Goal: Task Accomplishment & Management: Manage account settings

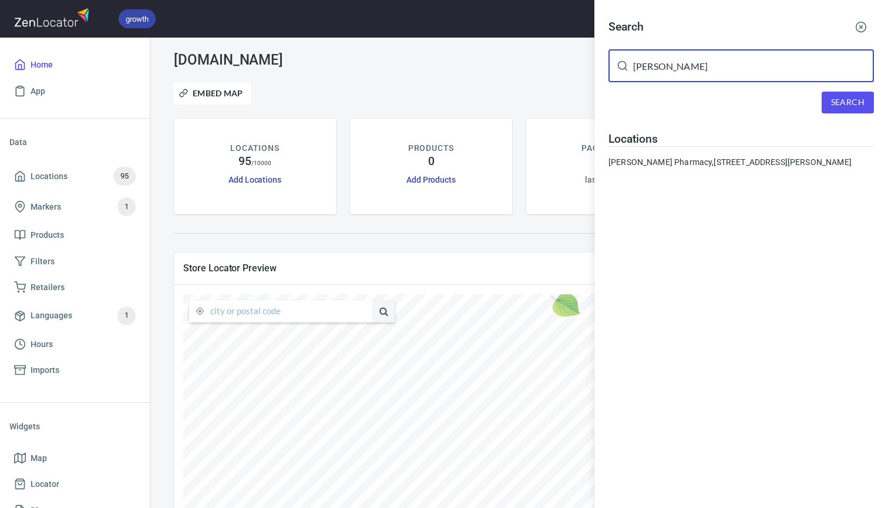
click at [679, 71] on input "Plunkett's" at bounding box center [753, 65] width 241 height 33
type input "hawthorn"
click at [846, 99] on span "Search" at bounding box center [847, 102] width 33 height 15
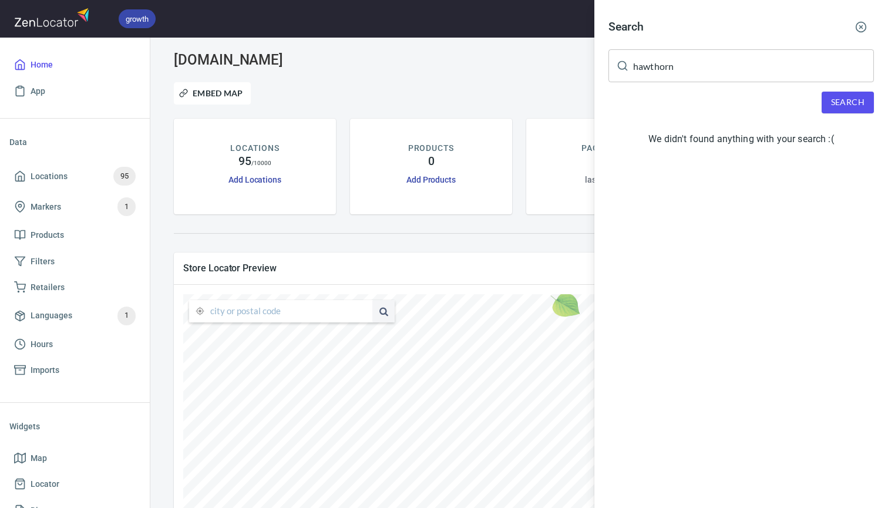
click at [856, 29] on icon "button" at bounding box center [862, 27] width 12 height 12
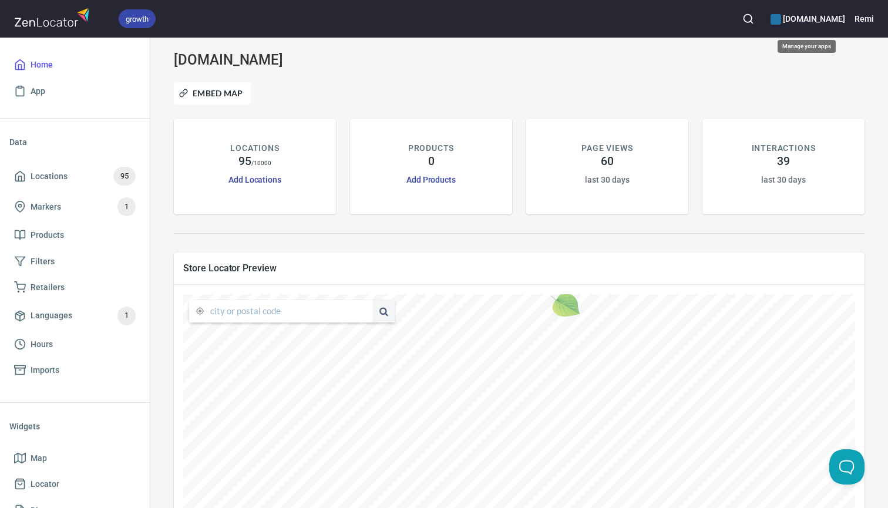
click at [809, 19] on h6 "[DOMAIN_NAME]" at bounding box center [808, 18] width 75 height 13
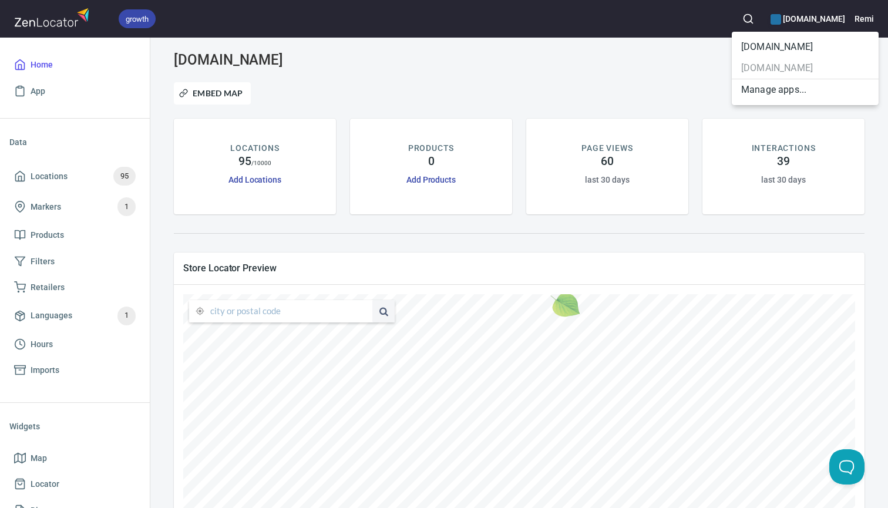
click at [776, 47] on li "[DOMAIN_NAME]" at bounding box center [805, 46] width 147 height 21
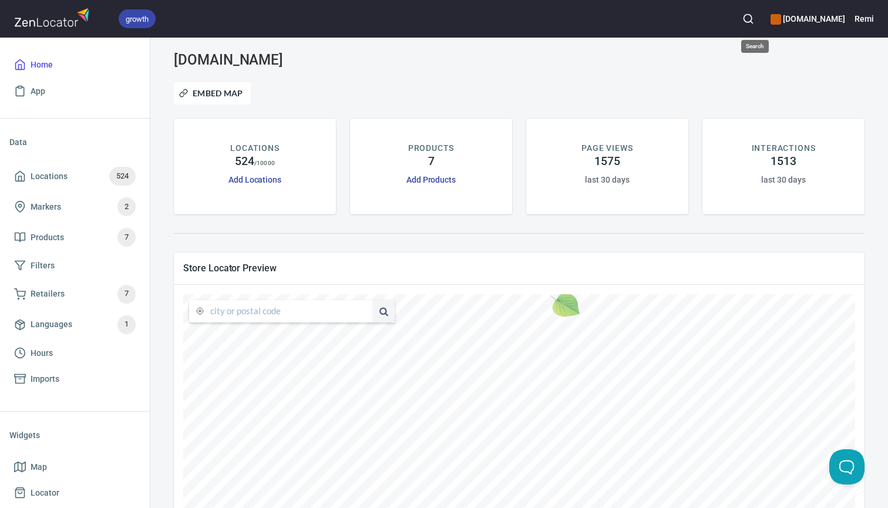
click at [754, 18] on icon "button" at bounding box center [749, 19] width 12 height 12
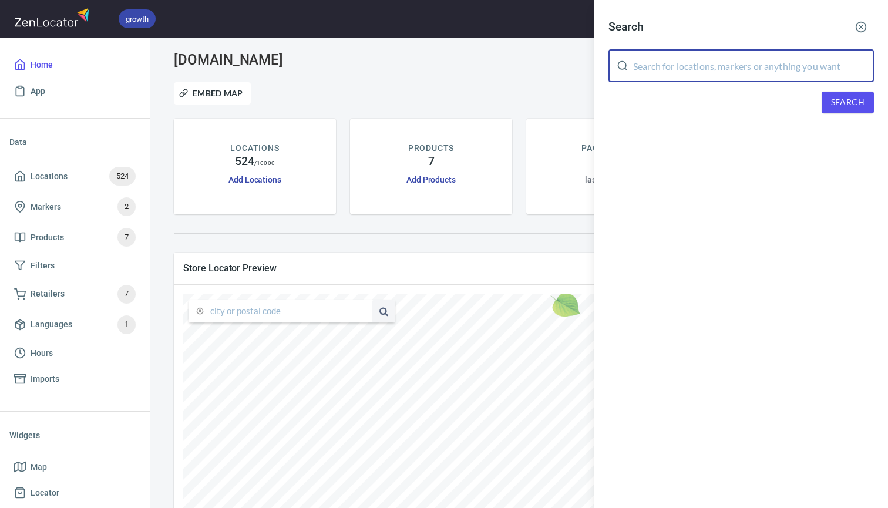
click at [736, 61] on input "text" at bounding box center [753, 65] width 241 height 33
type input "hawthorn"
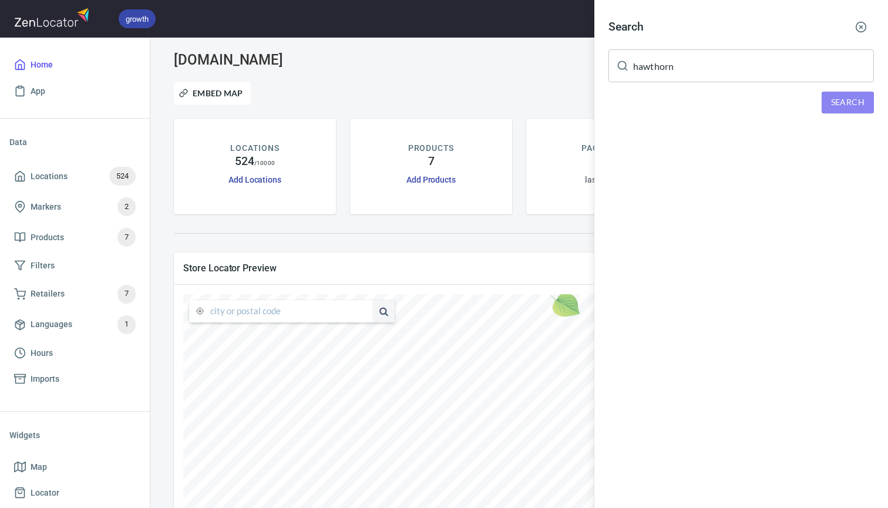
click at [862, 100] on span "Search" at bounding box center [847, 102] width 33 height 15
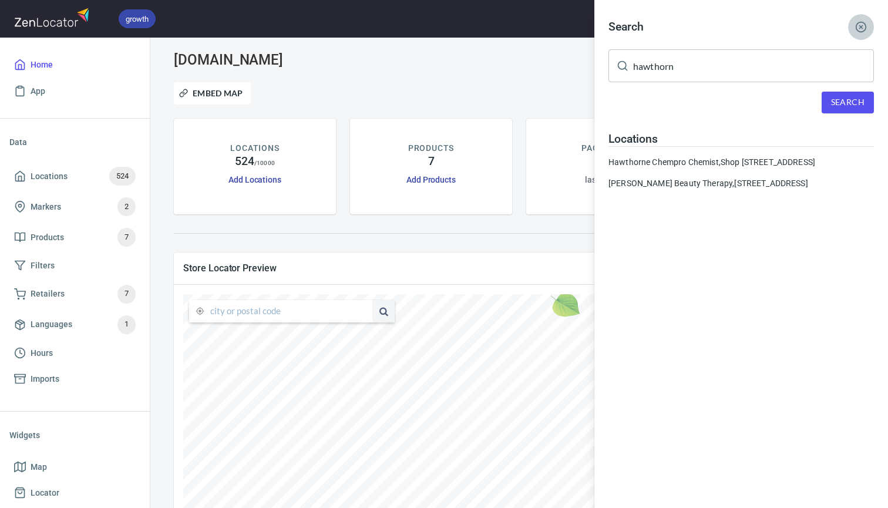
click at [863, 28] on line "button" at bounding box center [861, 27] width 3 height 3
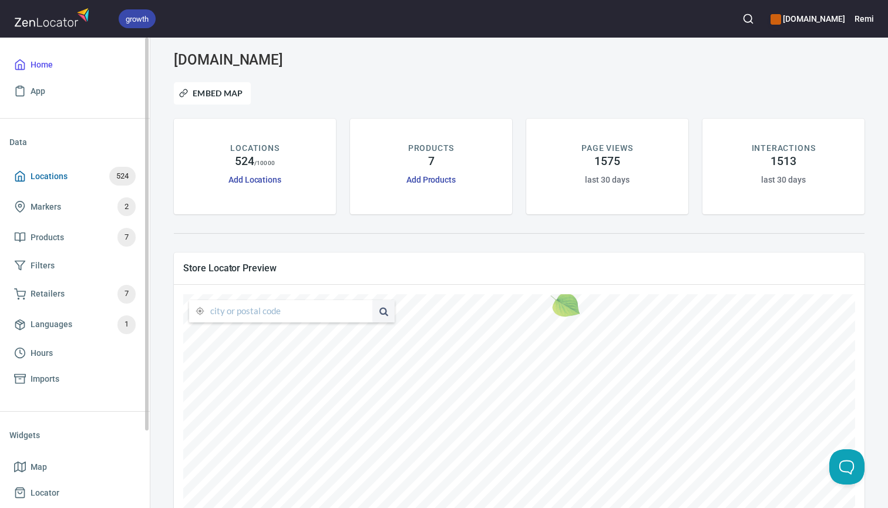
click at [58, 177] on span "Locations" at bounding box center [49, 176] width 37 height 15
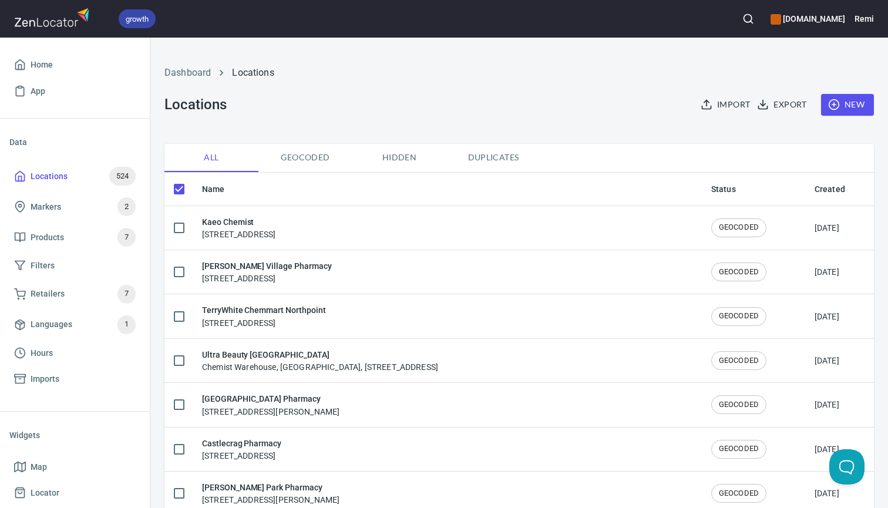
checkbox input "false"
click at [844, 105] on span "New" at bounding box center [848, 105] width 34 height 15
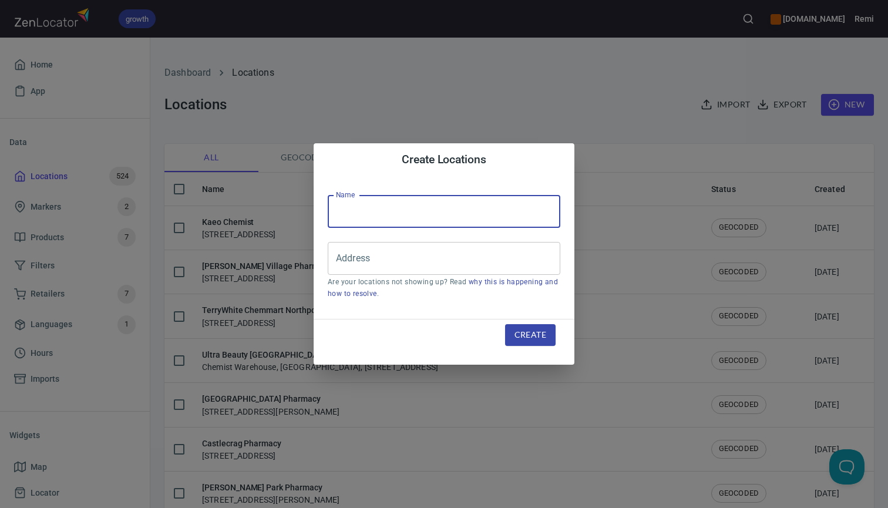
paste input "ULTRA Beauty Hawthorn"
type input "ULTRA Beauty Hawthorn"
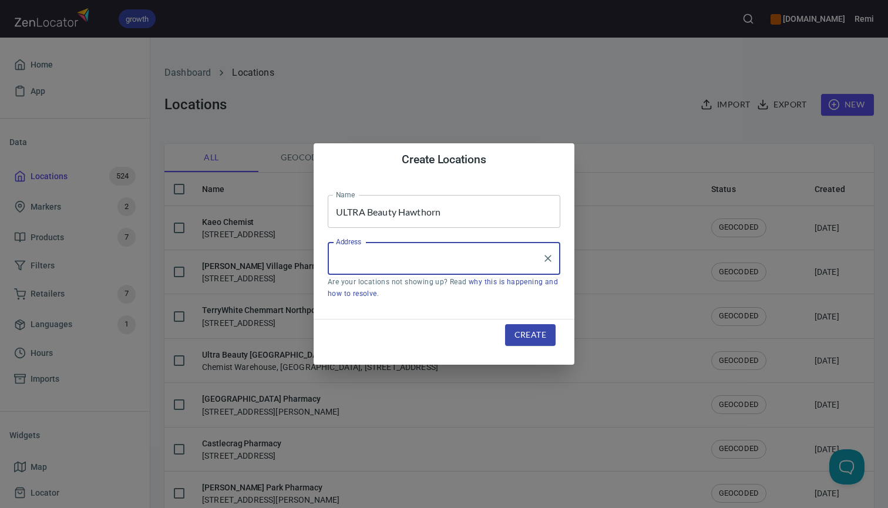
paste input "674-680 Glenferrie Rd, HAWTHORN"
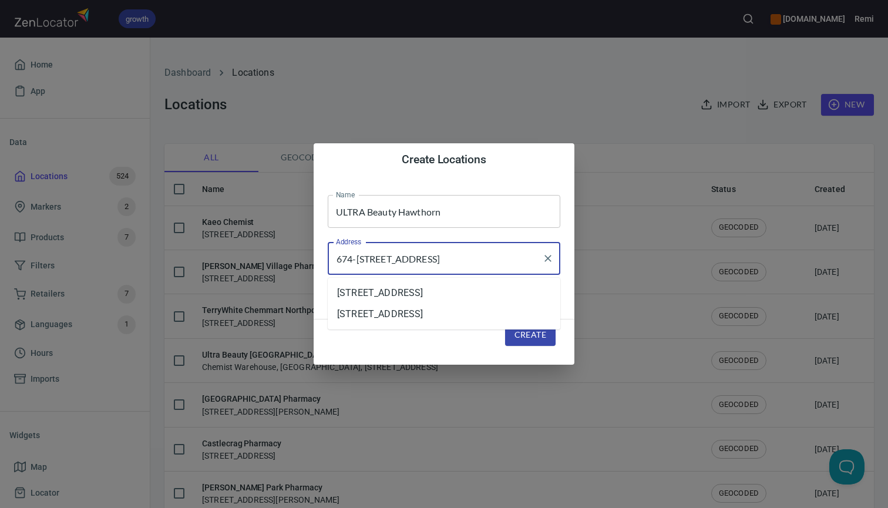
click at [463, 292] on li "[STREET_ADDRESS]" at bounding box center [444, 293] width 233 height 21
type input "[STREET_ADDRESS]"
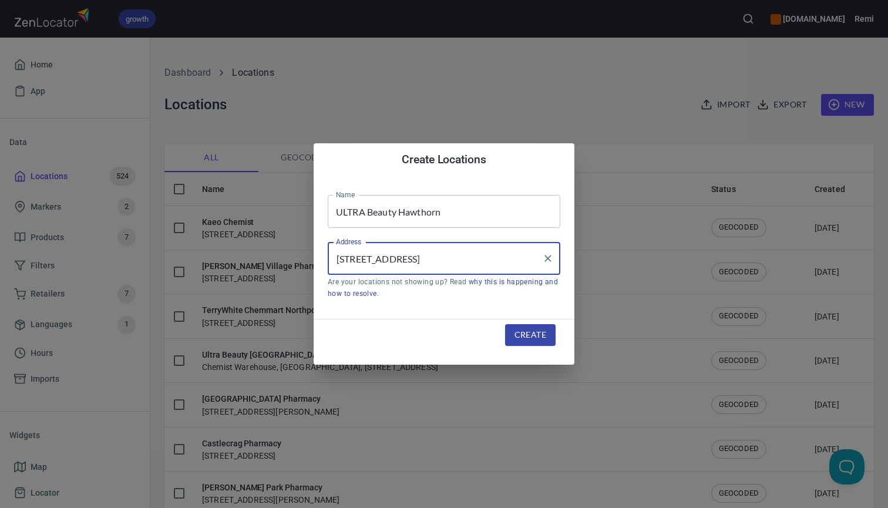
click at [534, 344] on button "Create" at bounding box center [530, 335] width 51 height 22
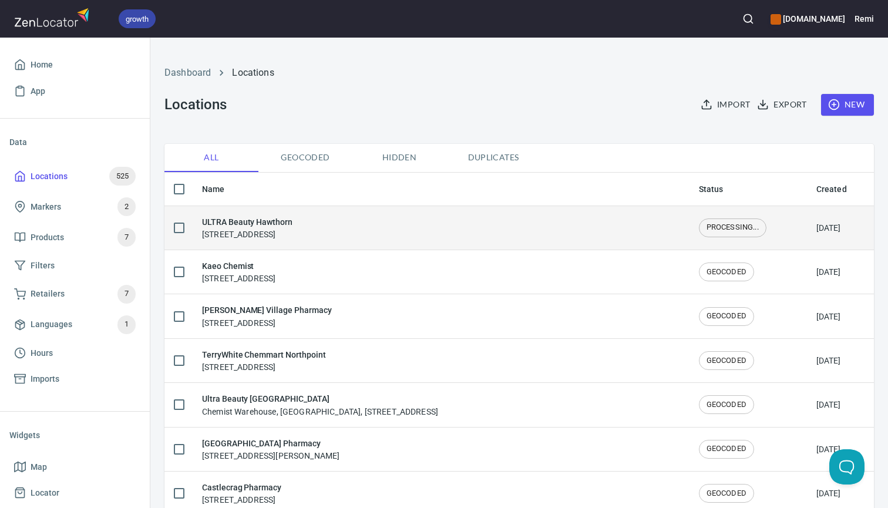
click at [283, 226] on h6 "ULTRA Beauty Hawthorn" at bounding box center [247, 222] width 90 height 13
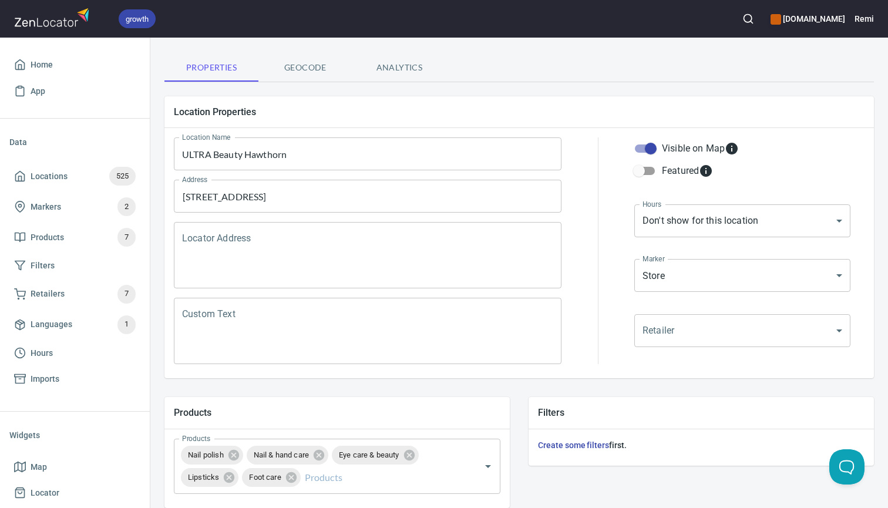
scroll to position [67, 0]
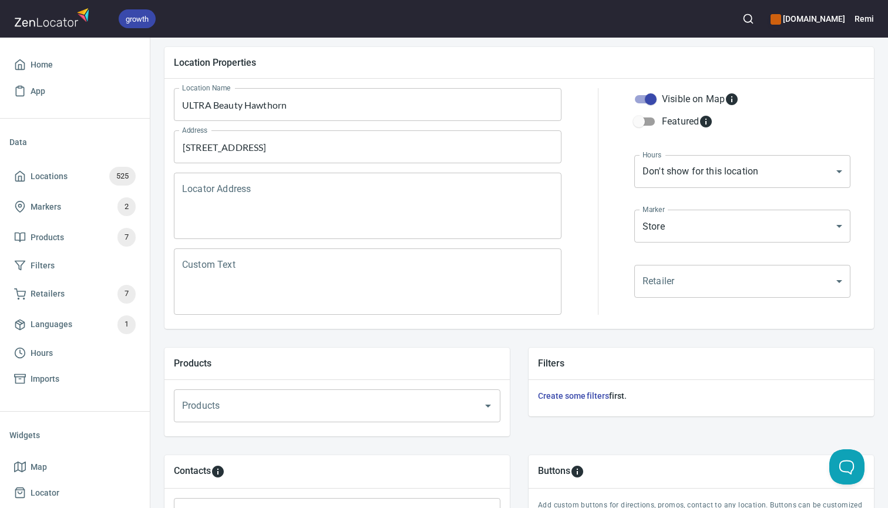
scroll to position [116, 0]
click at [326, 215] on textarea "Locator Address" at bounding box center [367, 206] width 371 height 45
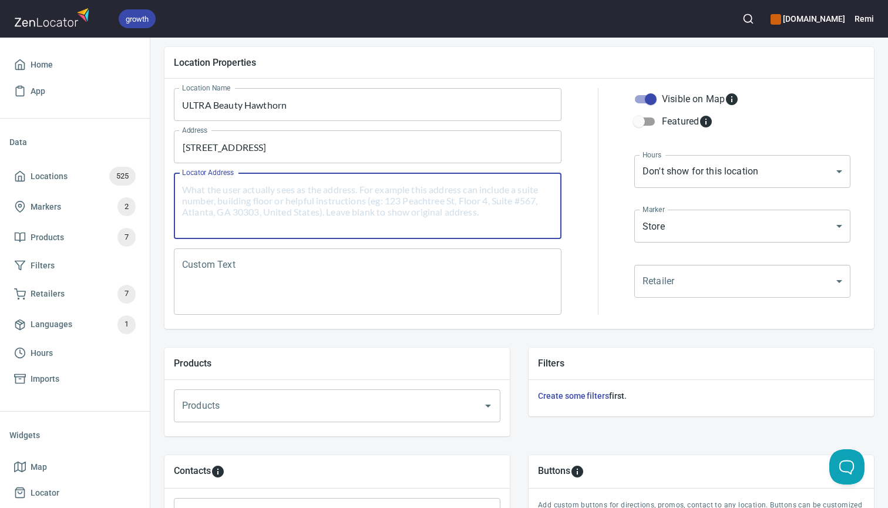
paste textarea "Chemist Warehouse Hawthorn B054, Units 3 & 17, [STREET_ADDRESS]"
drag, startPoint x: 270, startPoint y: 191, endPoint x: 391, endPoint y: 187, distance: 121.1
click at [391, 187] on textarea "Chemist Warehouse Hawthorn B054, Units 3 & 17, [STREET_ADDRESS]" at bounding box center [367, 206] width 371 height 45
click at [449, 187] on textarea "Chemist Warehouse, [STREET_ADDRESS]" at bounding box center [367, 206] width 371 height 45
type textarea "Chemist Warehouse, [STREET_ADDRESS]"
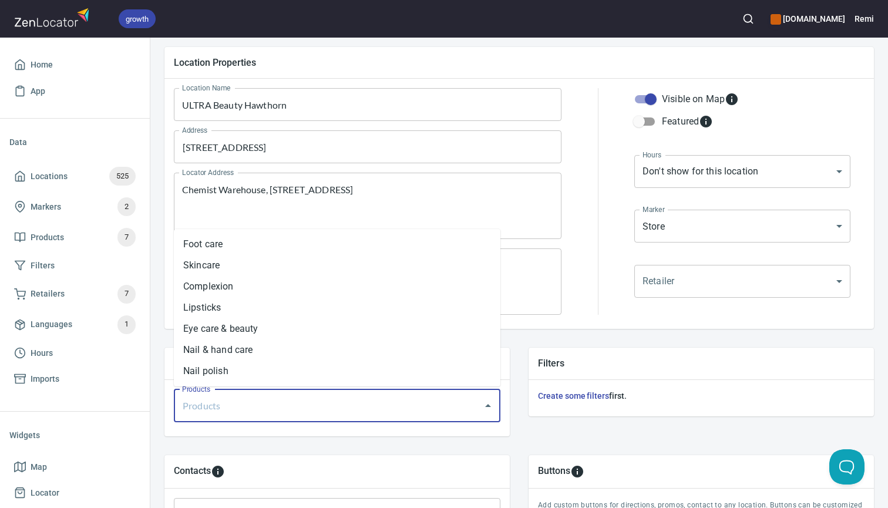
click at [349, 408] on input "Products" at bounding box center [320, 406] width 283 height 22
click at [334, 374] on li "Nail polish" at bounding box center [337, 371] width 327 height 21
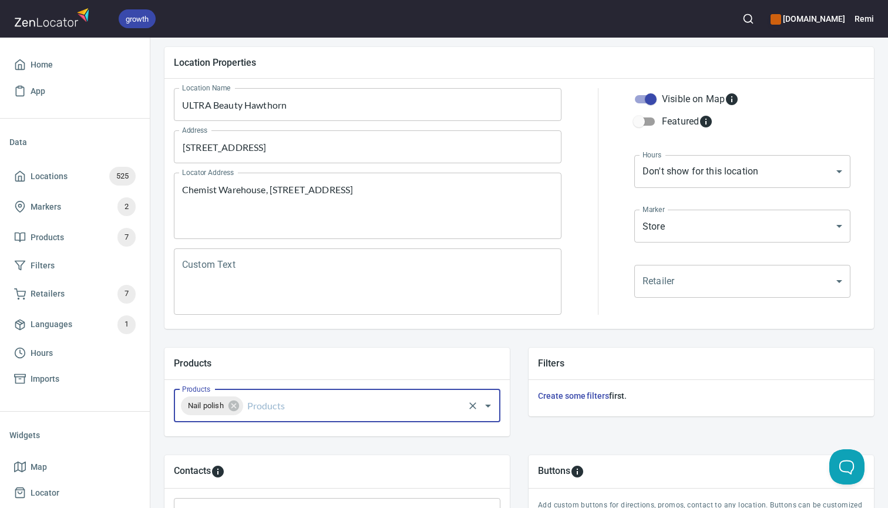
click at [329, 405] on input "Products" at bounding box center [353, 406] width 217 height 22
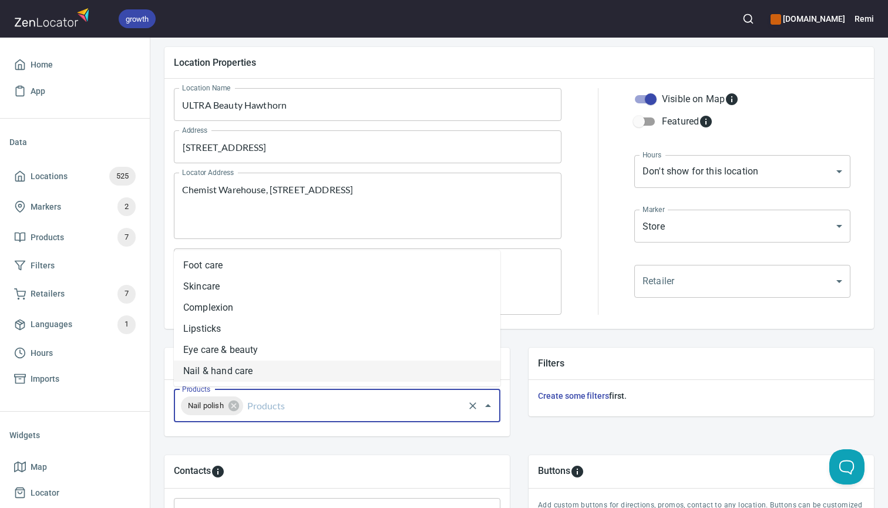
click at [329, 372] on li "Nail & hand care" at bounding box center [337, 371] width 327 height 21
click at [338, 410] on input "Products" at bounding box center [396, 406] width 132 height 22
click at [331, 378] on li "Eye care & beauty" at bounding box center [337, 371] width 327 height 21
click at [432, 404] on input "Products" at bounding box center [442, 406] width 42 height 22
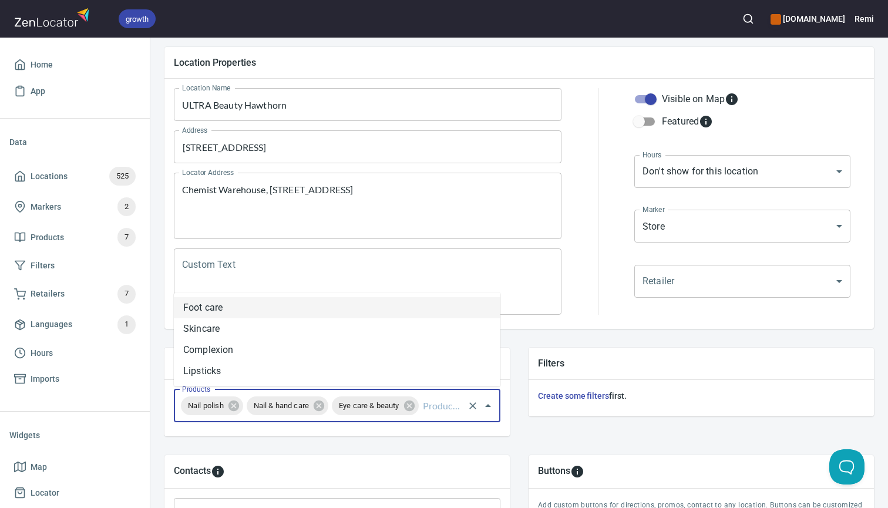
click at [393, 306] on li "Foot care" at bounding box center [337, 307] width 327 height 21
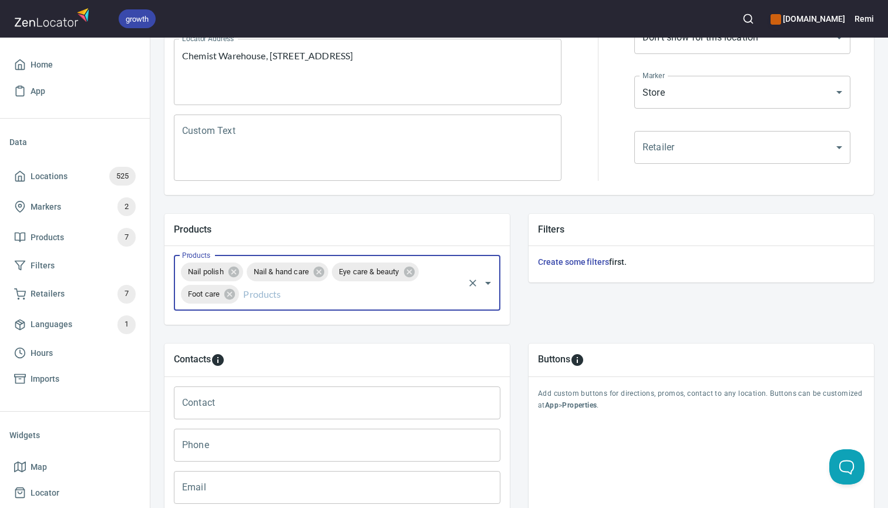
scroll to position [253, 0]
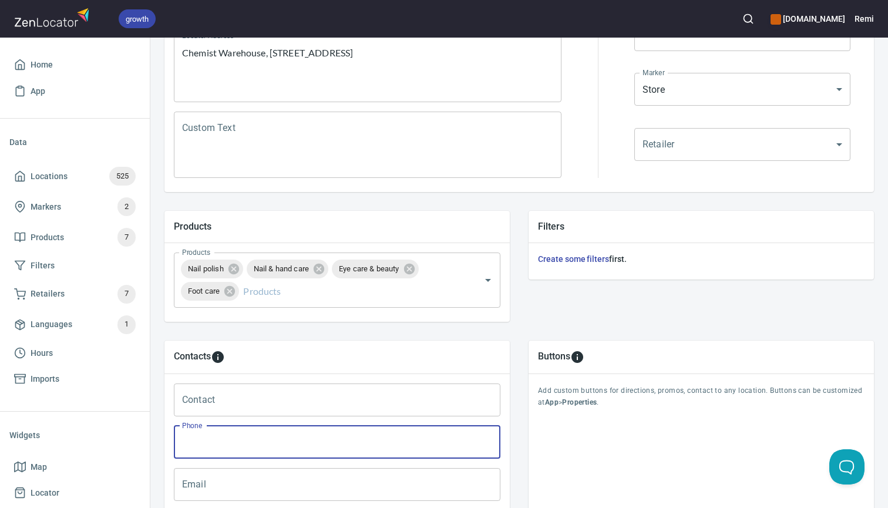
paste input "03 98183999"
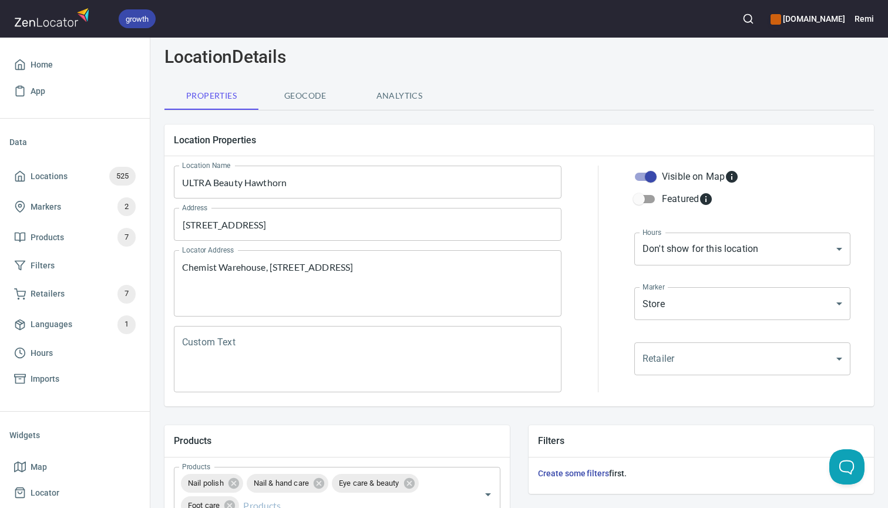
scroll to position [31, 0]
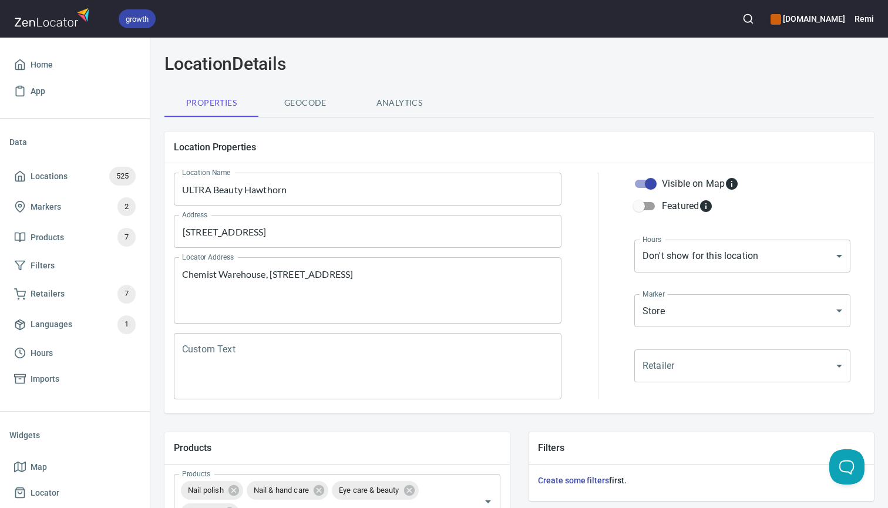
type input "03 9818 3999"
click at [672, 254] on body "growth [DOMAIN_NAME] Remi Home App Data Locations 525 Markers 2 Products 7 Filt…" at bounding box center [444, 254] width 888 height 508
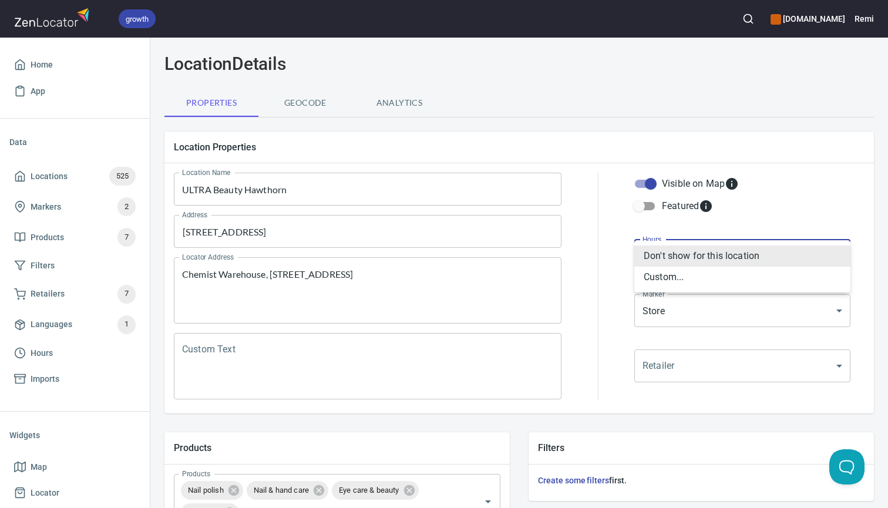
click at [667, 274] on li "Custom..." at bounding box center [743, 277] width 216 height 21
type input "CUSTOM_HOURS"
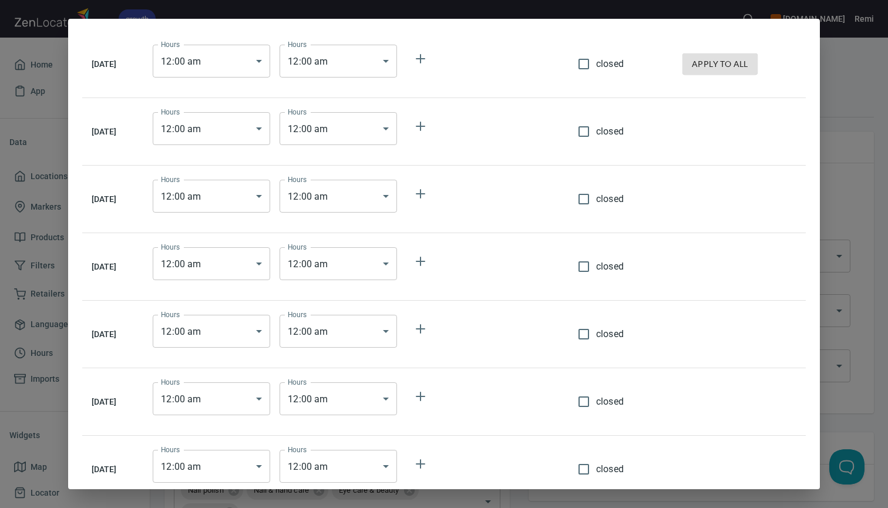
click at [254, 70] on body "growth [DOMAIN_NAME] Remi Home App Data Locations 525 Markers 2 Products 7 Filt…" at bounding box center [444, 254] width 888 height 508
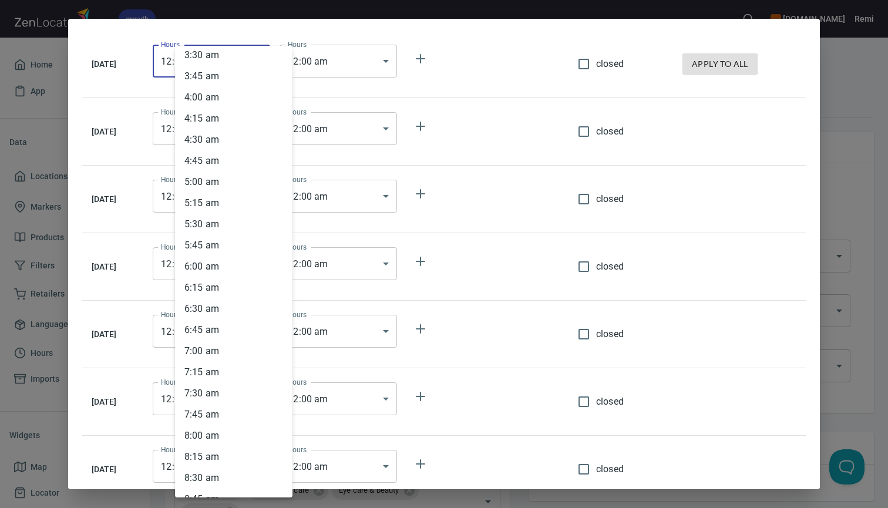
scroll to position [326, 0]
click at [201, 415] on li "8 : 00 am" at bounding box center [234, 412] width 118 height 21
type input "08:00"
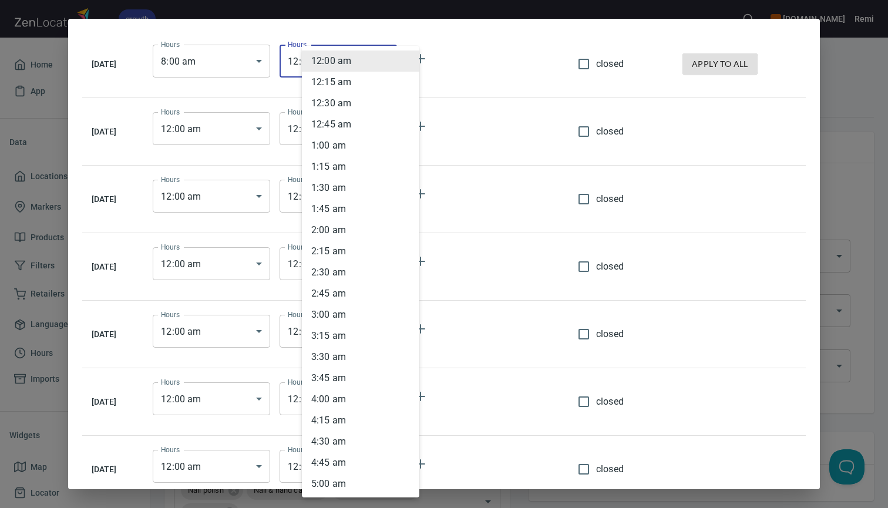
click at [368, 59] on body "growth [DOMAIN_NAME] Remi Home App Data Locations 525 Markers 2 Products 7 Filt…" at bounding box center [444, 254] width 888 height 508
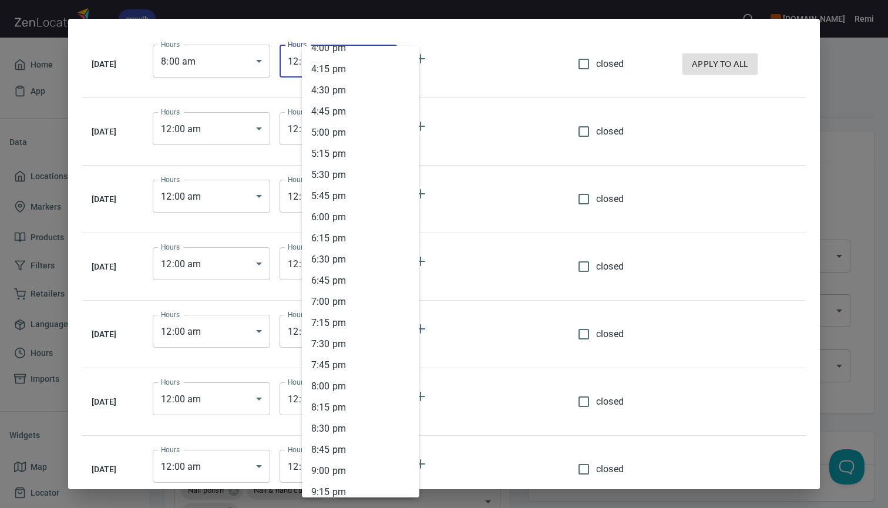
scroll to position [1384, 0]
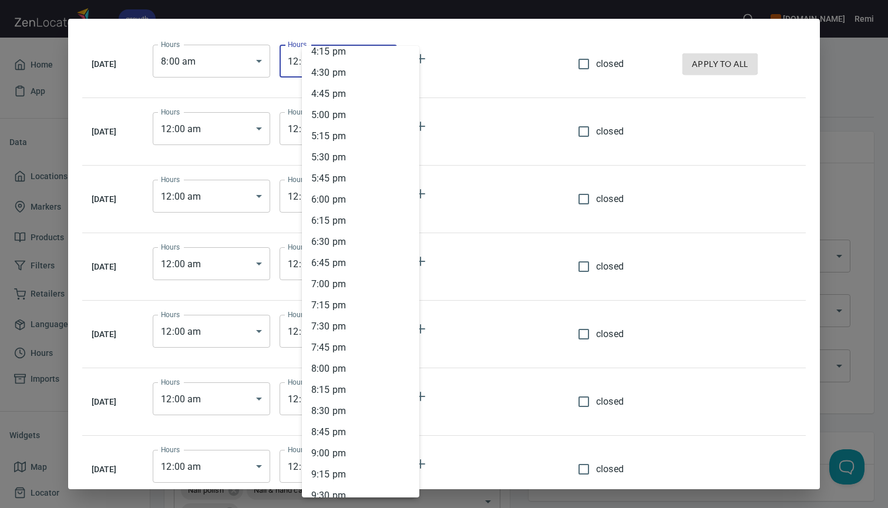
click at [327, 454] on li "9 : 00 pm" at bounding box center [361, 453] width 118 height 21
type input "21:00"
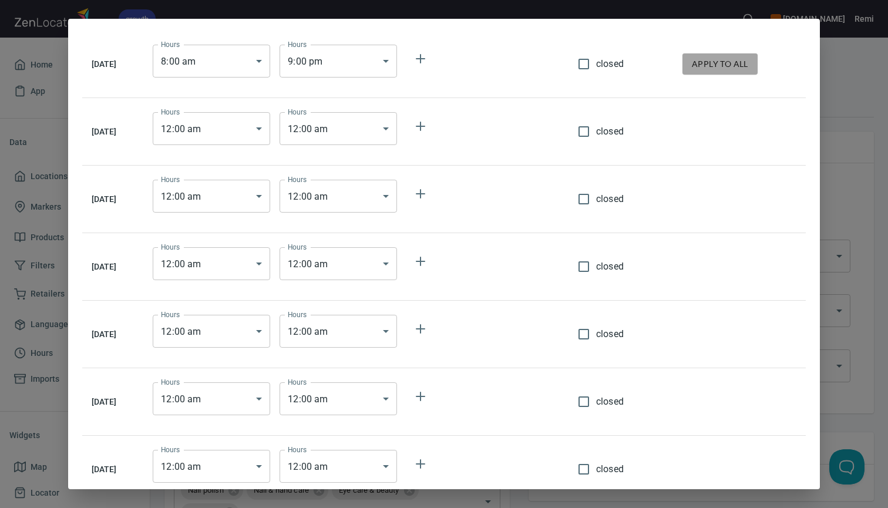
click at [722, 63] on span "apply to all" at bounding box center [720, 64] width 56 height 15
type input "08:00"
type input "21:00"
type input "08:00"
type input "21:00"
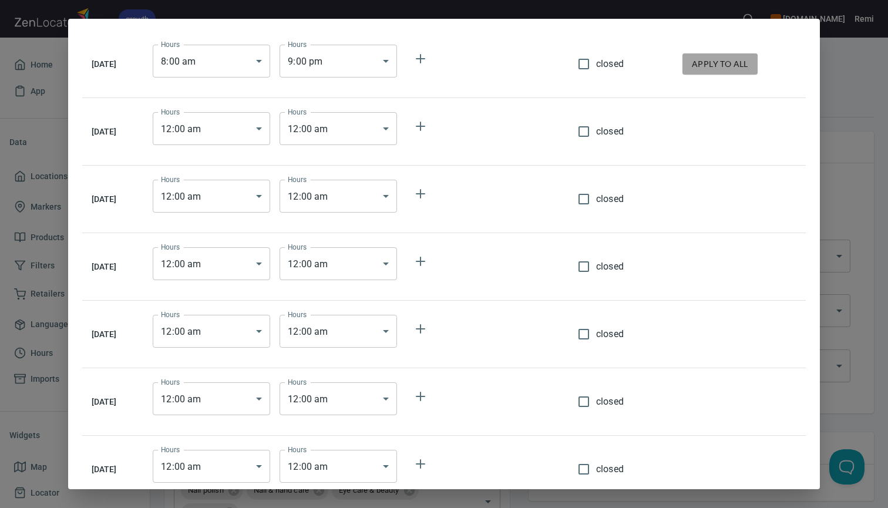
type input "08:00"
type input "21:00"
type input "08:00"
type input "21:00"
type input "08:00"
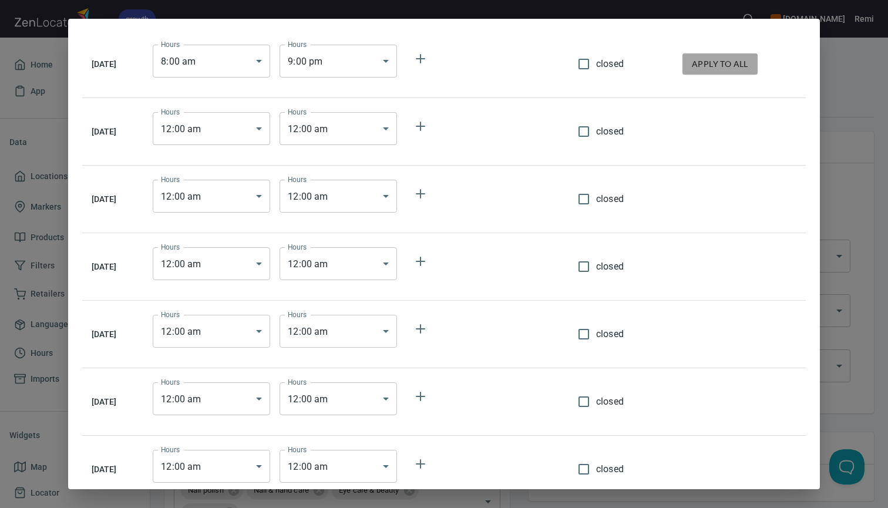
type input "21:00"
type input "08:00"
type input "21:00"
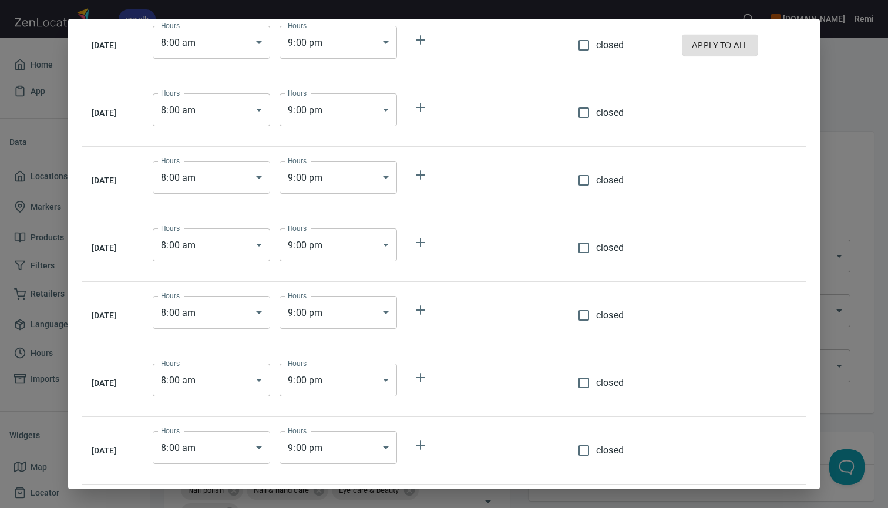
scroll to position [19, 0]
click at [244, 391] on body "growth [DOMAIN_NAME] Remi Home App Data Locations 525 Markers 2 Products 7 Filt…" at bounding box center [444, 254] width 888 height 508
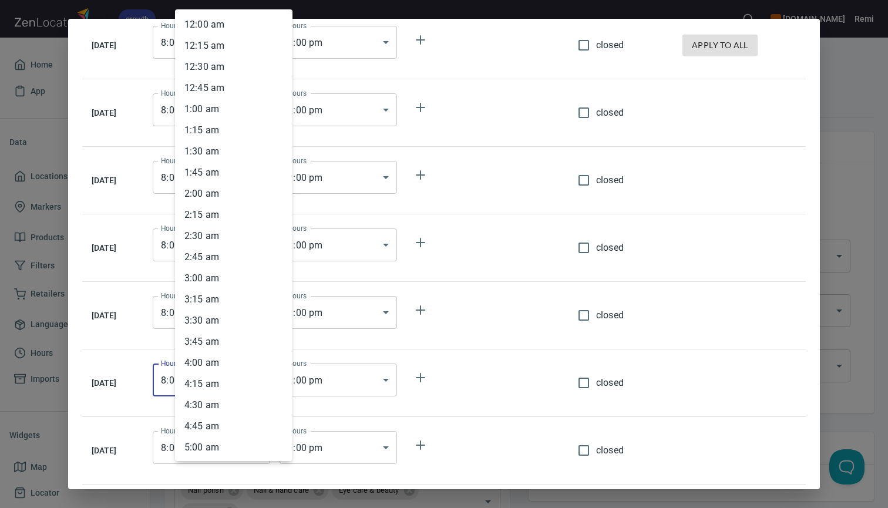
scroll to position [467, 0]
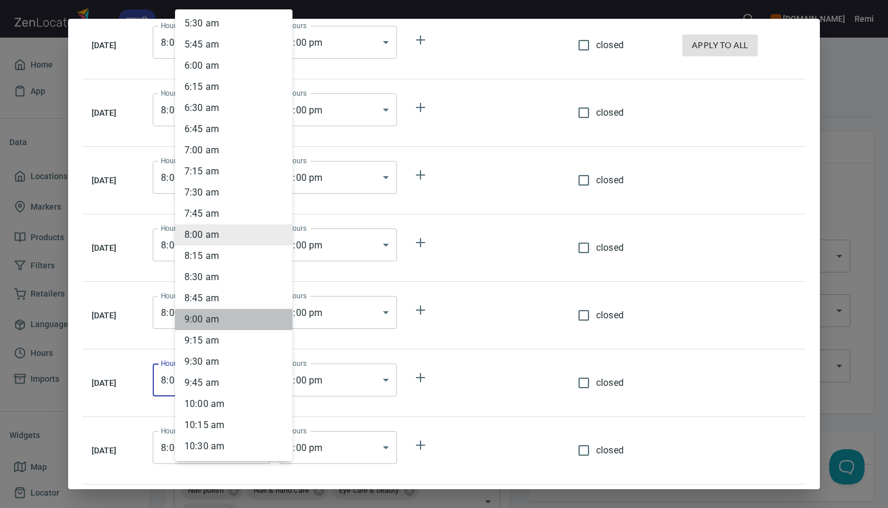
click at [220, 317] on li "9 : 00 am" at bounding box center [234, 319] width 118 height 21
type input "09:00"
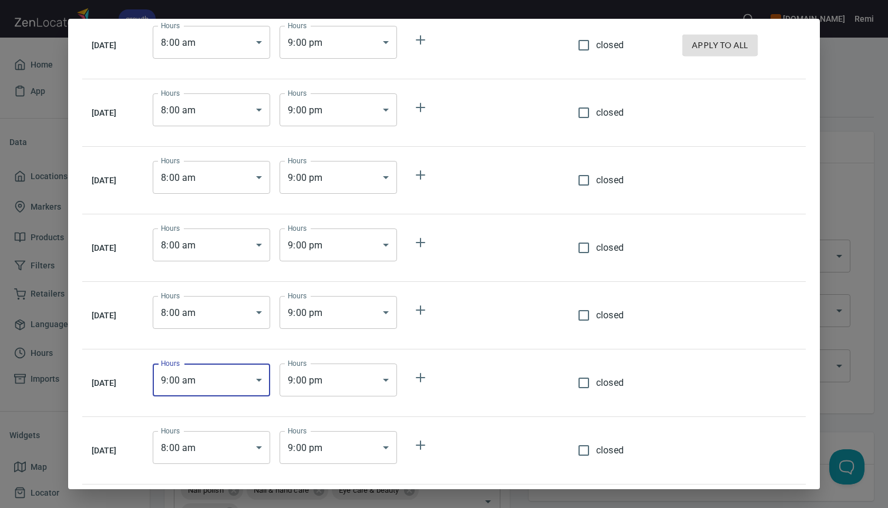
click at [214, 451] on body "growth [DOMAIN_NAME] Remi Home App Data Locations 525 Markers 2 Products 7 Filt…" at bounding box center [444, 254] width 888 height 508
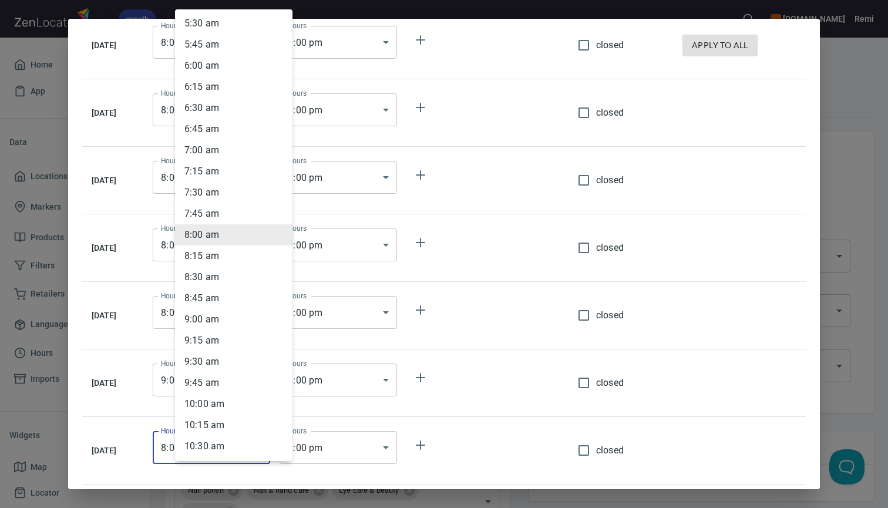
click at [226, 317] on li "9 : 00 am" at bounding box center [234, 319] width 118 height 21
type input "09:00"
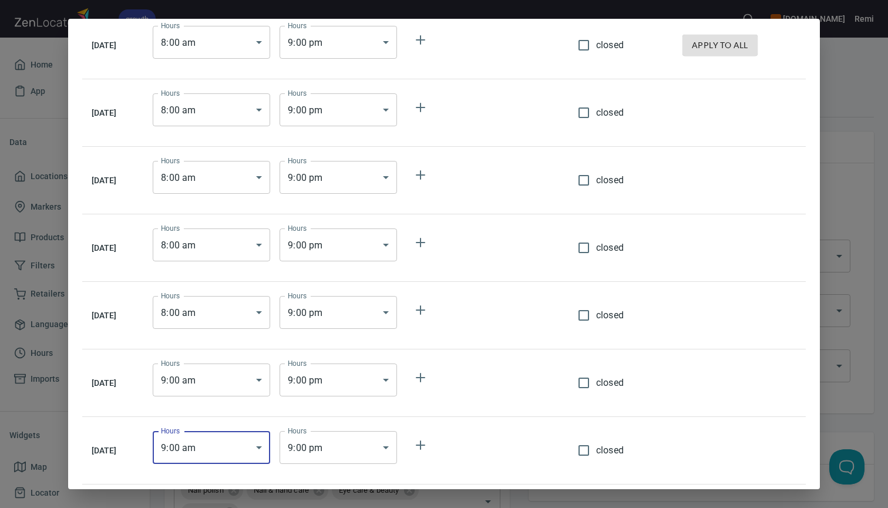
click at [343, 380] on body "growth [DOMAIN_NAME] Remi Home App Data Locations 525 Markers 2 Products 7 Filt…" at bounding box center [444, 254] width 888 height 508
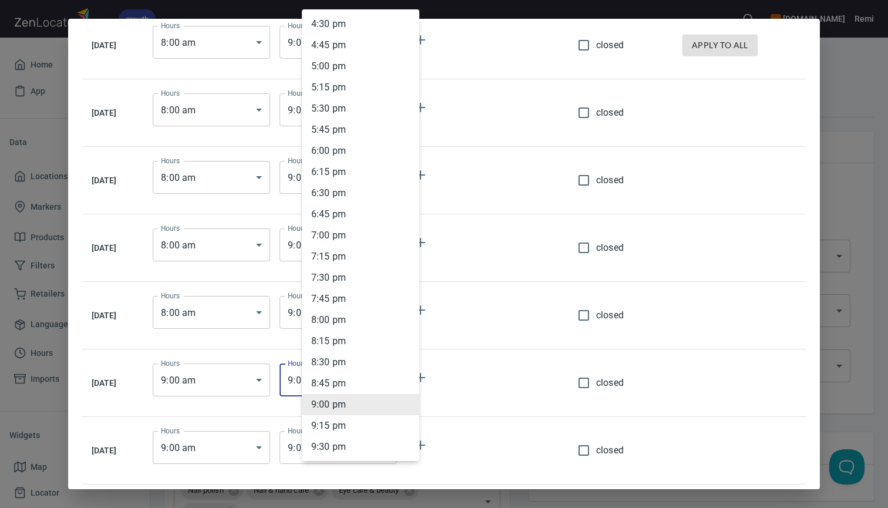
scroll to position [1396, 0]
click at [341, 69] on li "5 : 00 pm" at bounding box center [361, 66] width 118 height 21
type input "17:00"
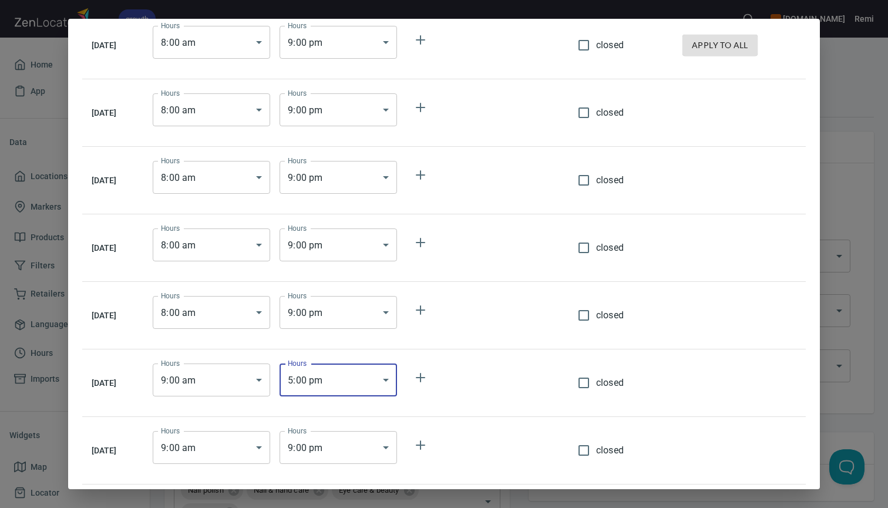
click at [330, 448] on body "growth [DOMAIN_NAME] Remi Home App Data Locations 525 Markers 2 Products 7 Filt…" at bounding box center [444, 254] width 888 height 508
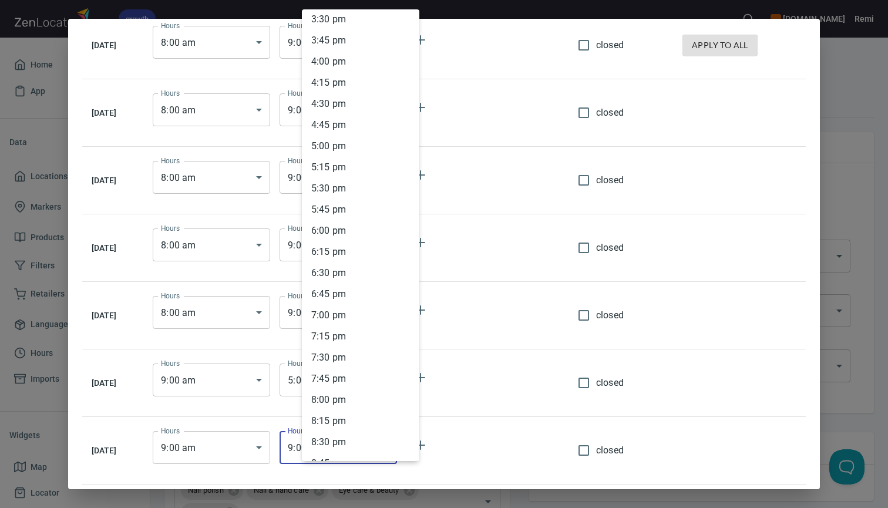
scroll to position [1287, 0]
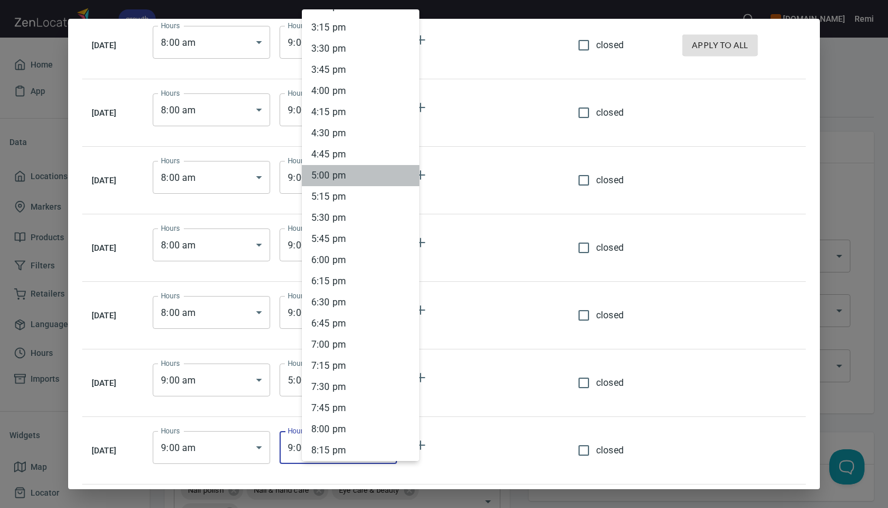
click at [340, 178] on li "5 : 00 pm" at bounding box center [361, 175] width 118 height 21
type input "17:00"
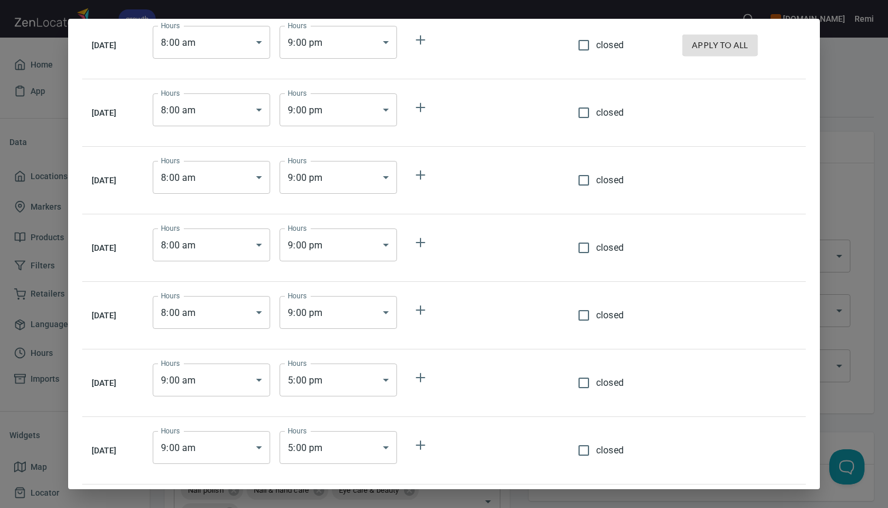
click at [733, 435] on td at bounding box center [739, 451] width 133 height 68
click at [871, 418] on div "[DATE] Hours 8 : 00 am 08:00 Hours Hours 9 : 00 pm 21:00 Hours closed apply to …" at bounding box center [444, 254] width 888 height 508
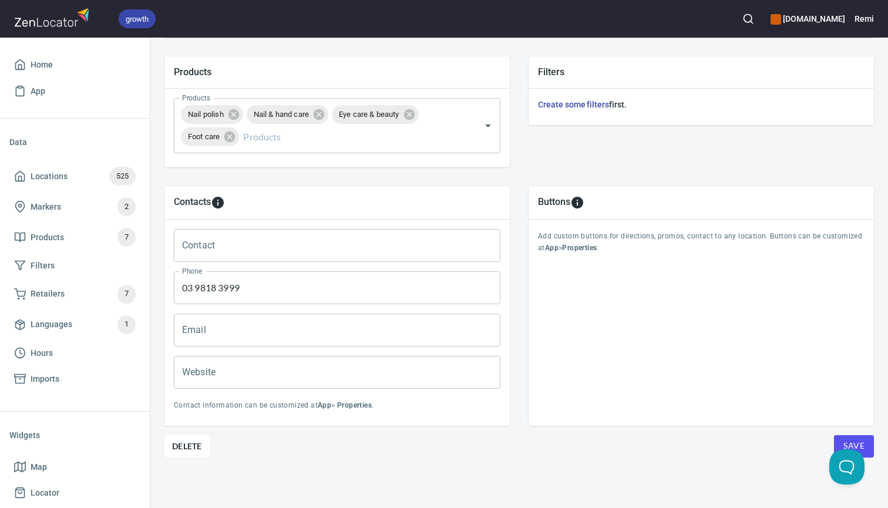
scroll to position [407, 0]
click at [863, 443] on span "Save" at bounding box center [854, 447] width 21 height 15
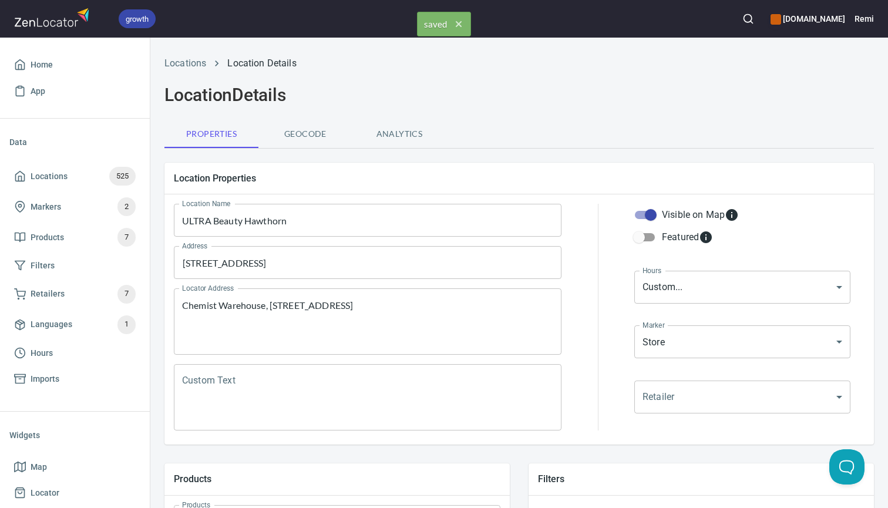
scroll to position [0, 0]
click at [304, 137] on span "Geocode" at bounding box center [306, 134] width 80 height 15
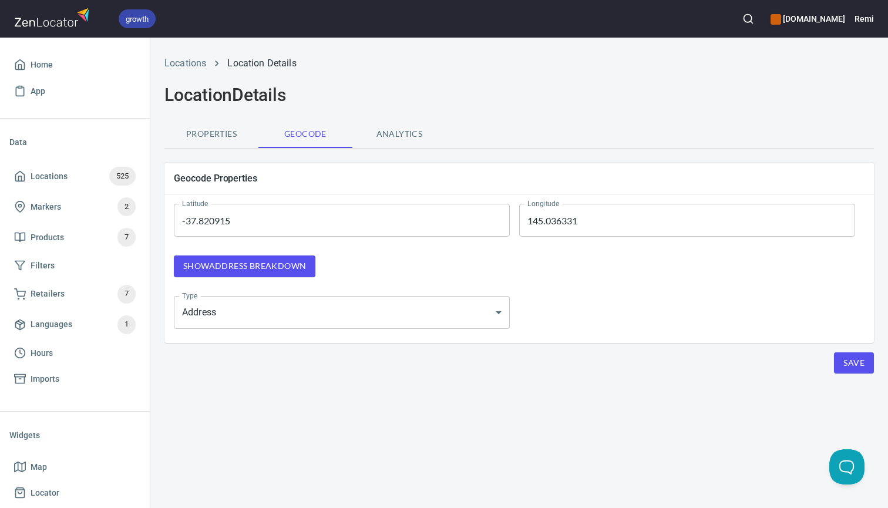
click at [288, 266] on span "Show address breakdown" at bounding box center [244, 266] width 123 height 15
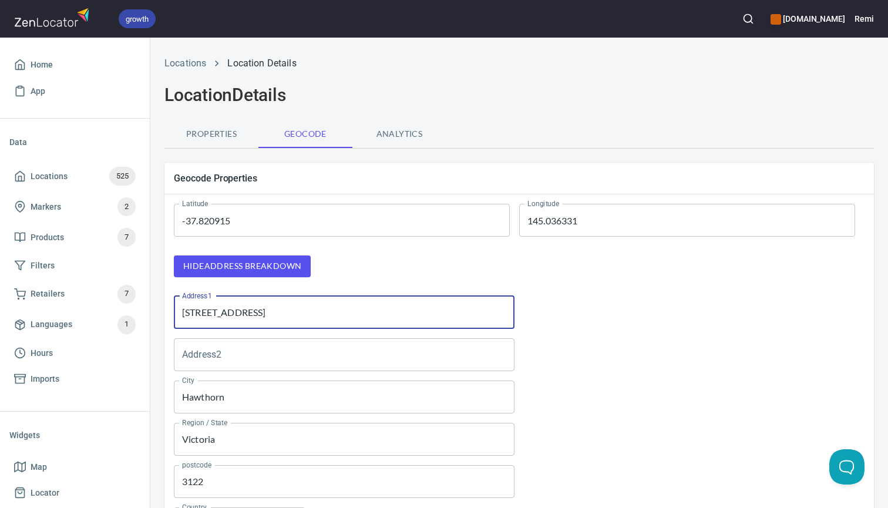
paste input "Chemist Warehouse"
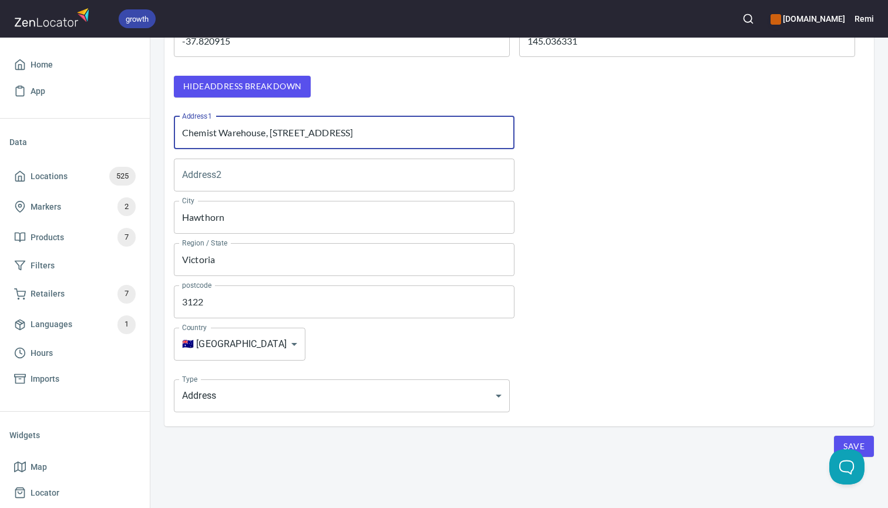
type input "Chemist Warehouse, [STREET_ADDRESS]"
click at [866, 440] on button "Save" at bounding box center [854, 447] width 40 height 22
